Goal: Task Accomplishment & Management: Manage account settings

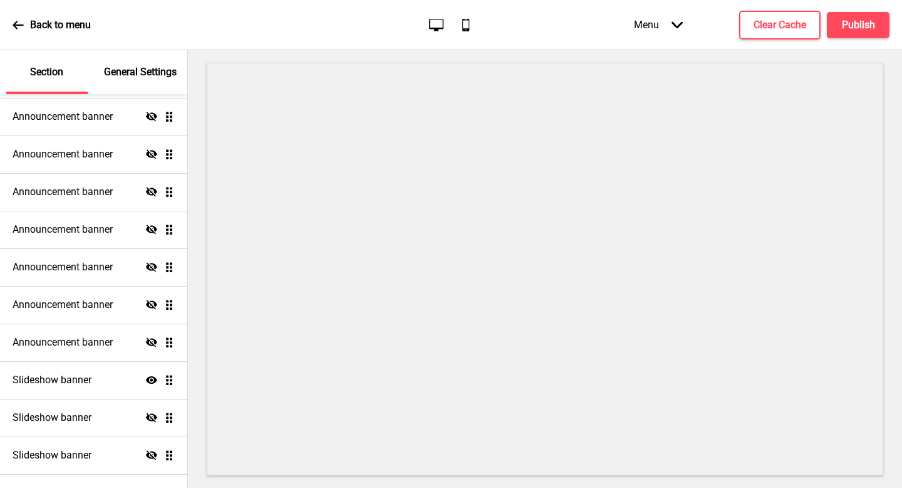
click at [169, 380] on ul "Announcement banner Show Drag Announcement banner Hide Drag Announcement banner…" at bounding box center [93, 286] width 187 height 526
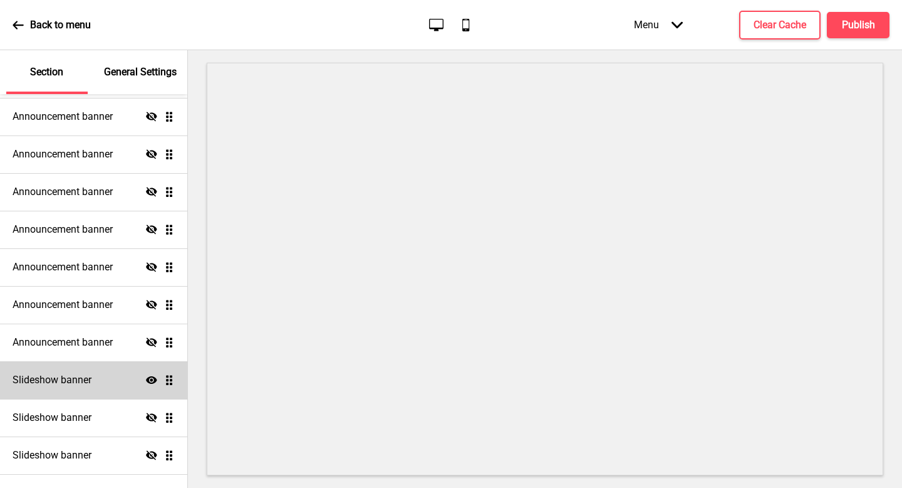
click at [122, 380] on div "Slideshow banner Show Drag" at bounding box center [93, 380] width 187 height 38
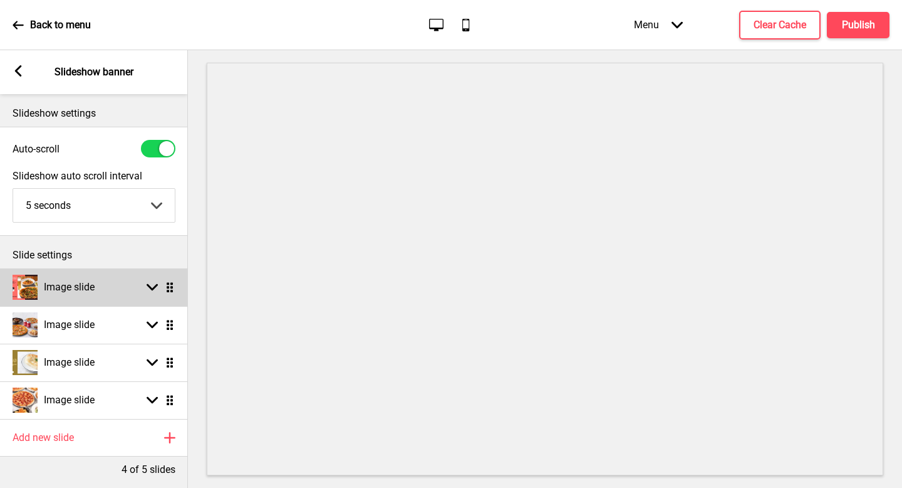
click at [175, 288] on div "Image slide Arrow down Drag" at bounding box center [94, 287] width 188 height 38
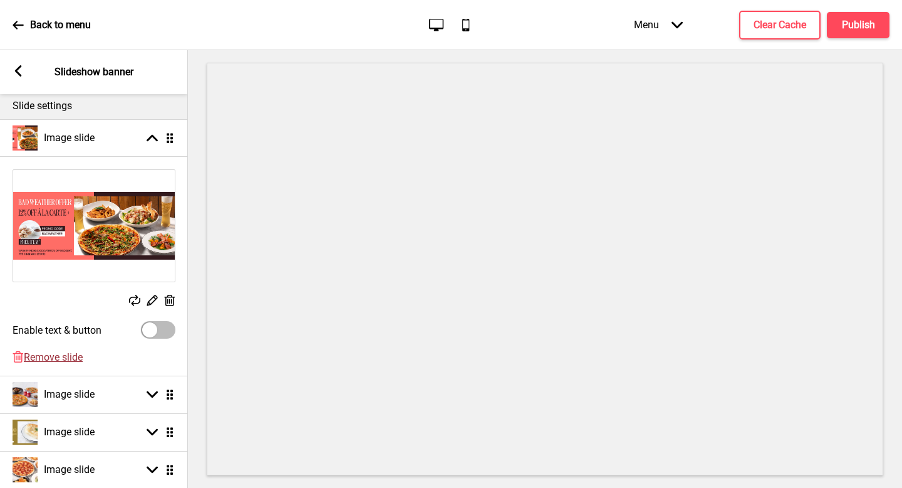
click at [69, 358] on span "Remove slide" at bounding box center [53, 357] width 59 height 12
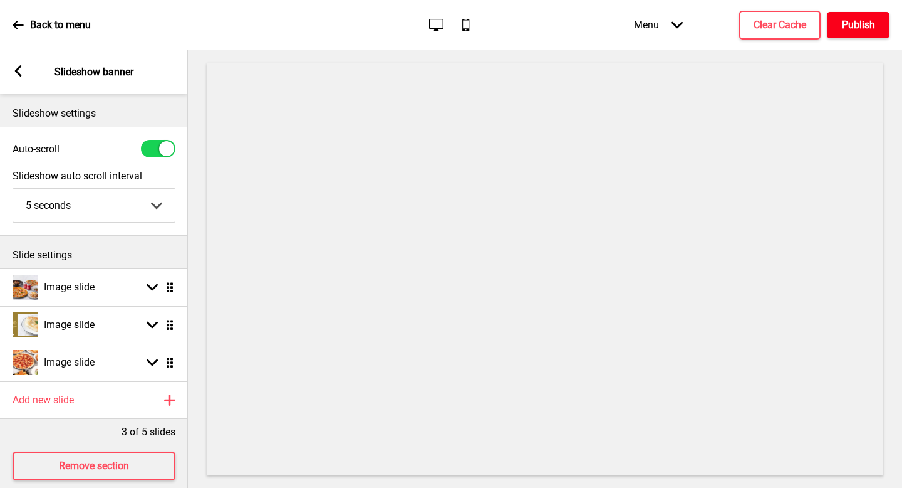
click at [857, 23] on h4 "Publish" at bounding box center [858, 25] width 33 height 14
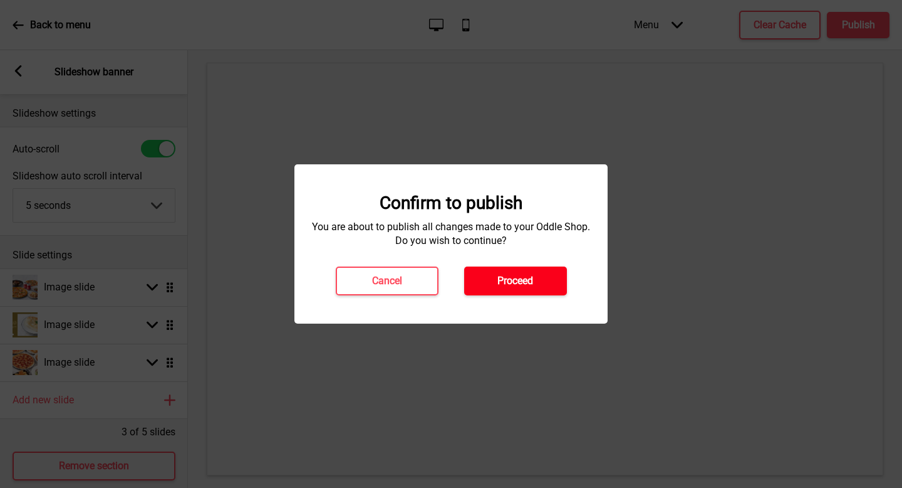
click at [509, 286] on h4 "Proceed" at bounding box center [516, 281] width 36 height 14
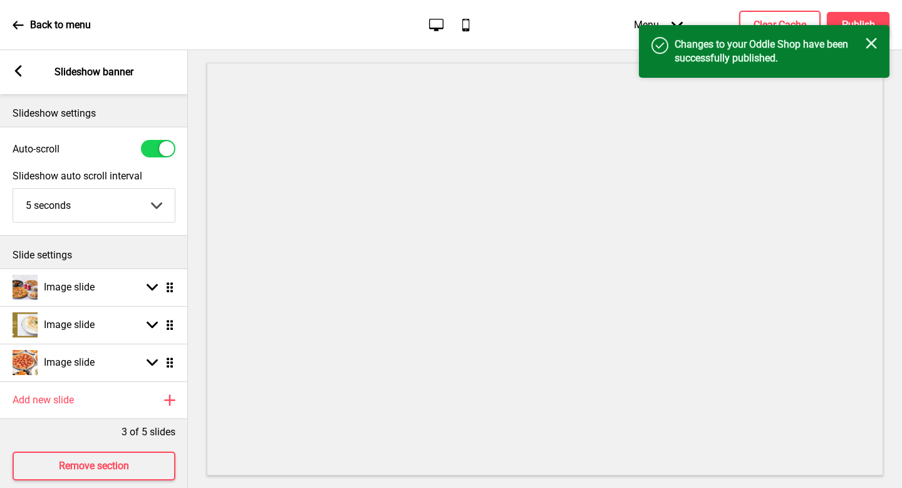
click at [54, 23] on p "Back to menu" at bounding box center [60, 25] width 61 height 14
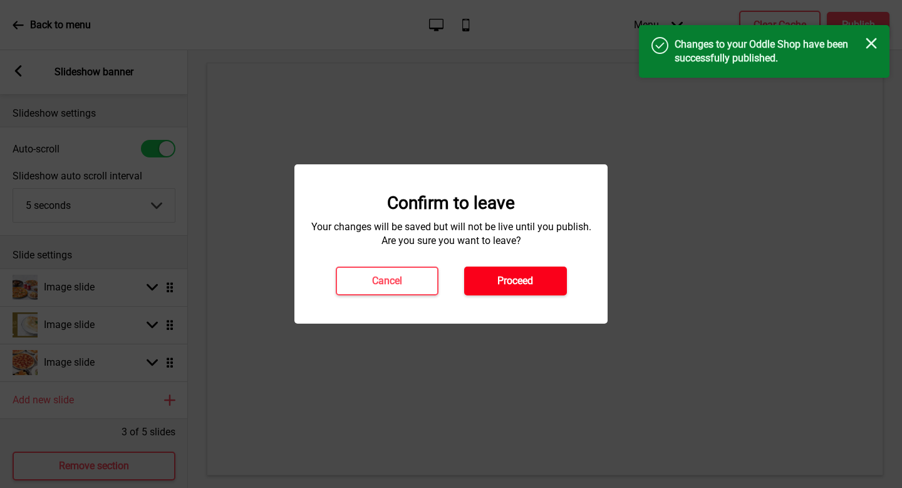
click at [536, 280] on button "Proceed" at bounding box center [515, 280] width 103 height 29
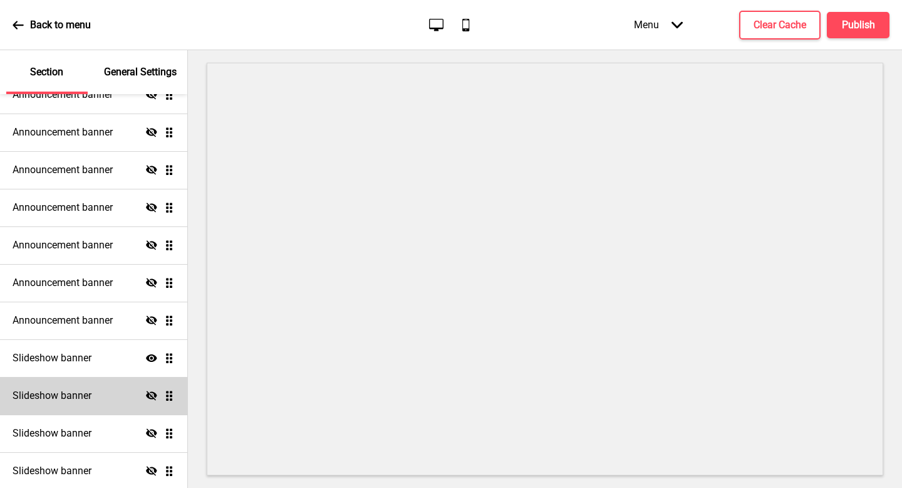
scroll to position [175, 0]
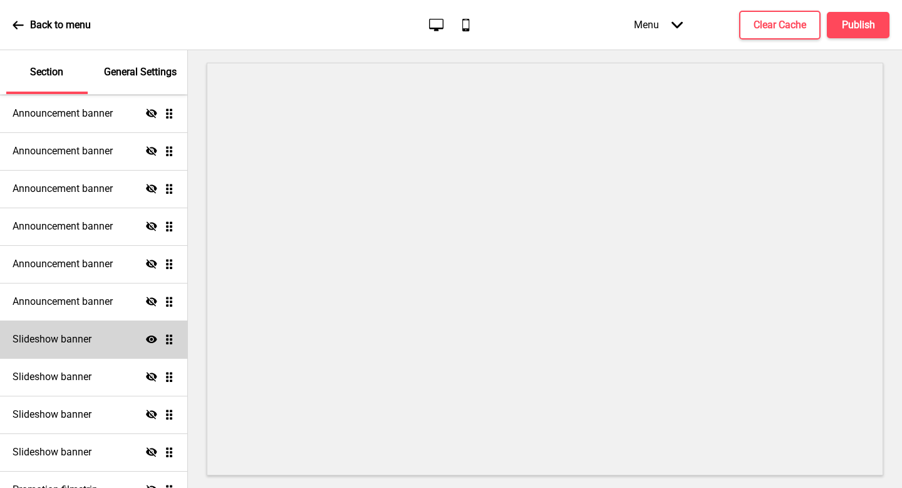
click at [88, 349] on div "Slideshow banner Show Drag" at bounding box center [93, 339] width 187 height 38
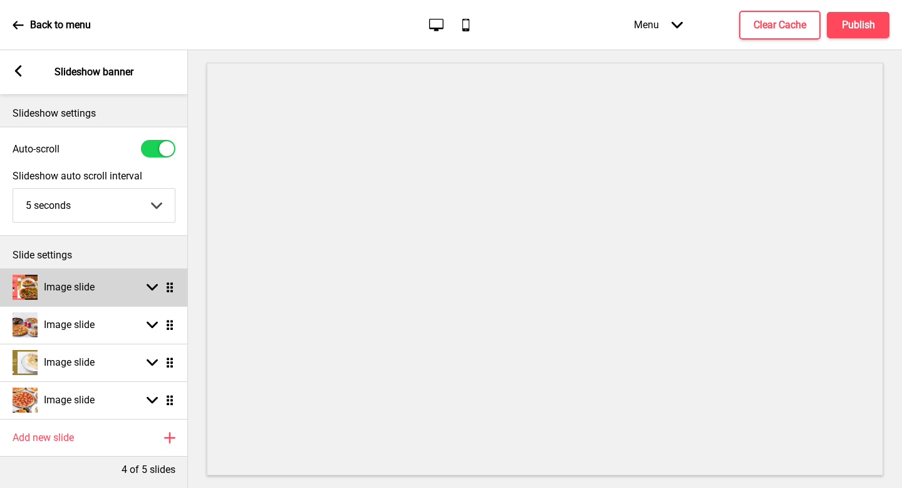
click at [175, 291] on div "Image slide Arrow down Drag" at bounding box center [94, 287] width 188 height 38
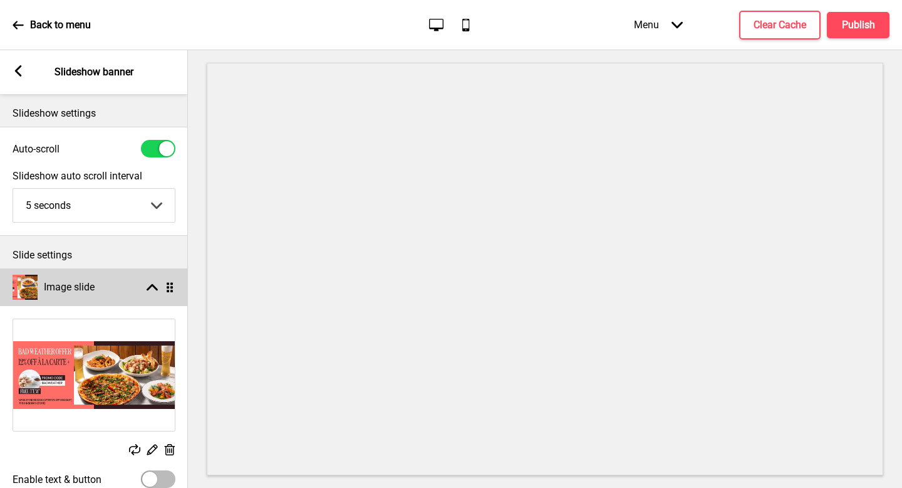
scroll to position [0, 0]
click at [169, 288] on ul "Image slide Arrow up Drag Replace Edit Delete Enable text & button Delete Remov…" at bounding box center [94, 452] width 188 height 369
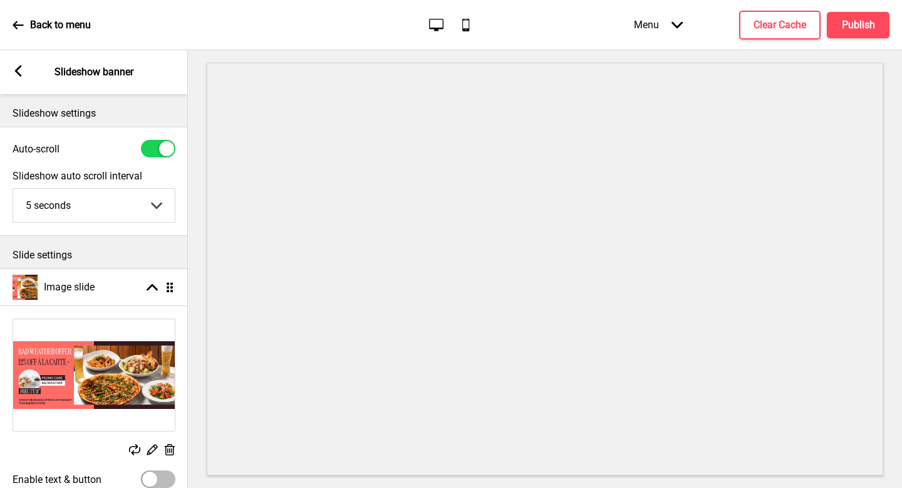
click at [163, 447] on div "Replace Edit Delete" at bounding box center [94, 451] width 163 height 14
click at [165, 447] on icon at bounding box center [170, 449] width 11 height 11
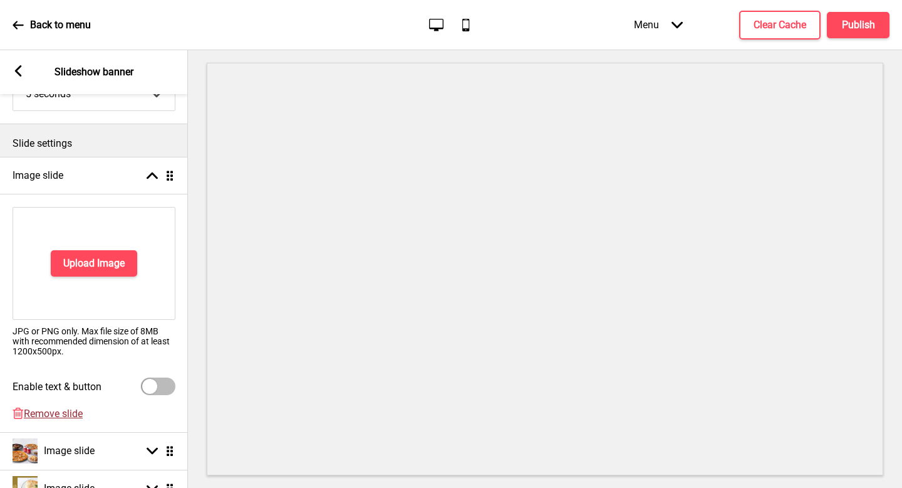
click at [56, 411] on span "Remove slide" at bounding box center [53, 413] width 59 height 12
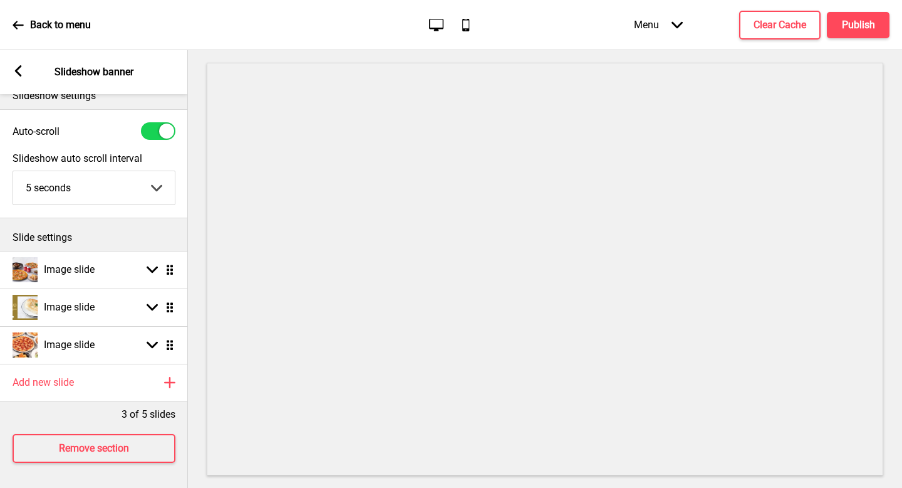
scroll to position [18, 0]
click at [850, 28] on h4 "Publish" at bounding box center [858, 25] width 33 height 14
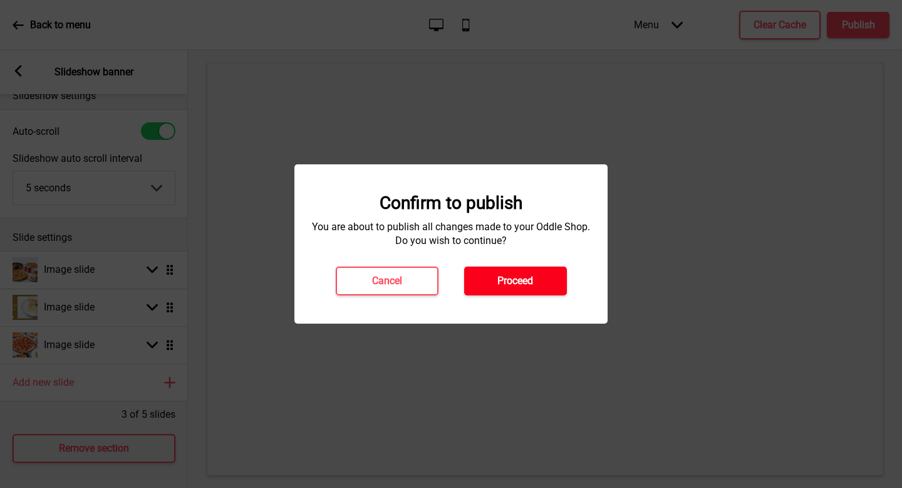
click at [532, 283] on h4 "Proceed" at bounding box center [516, 281] width 36 height 14
